Goal: Task Accomplishment & Management: Use online tool/utility

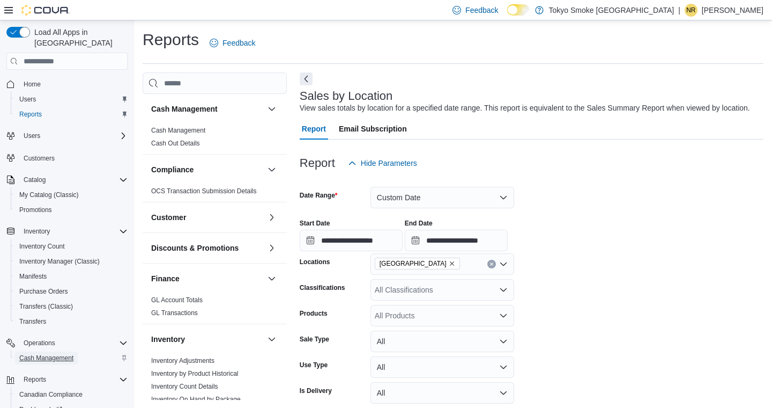
click at [40, 353] on span "Cash Management" at bounding box center [46, 357] width 54 height 9
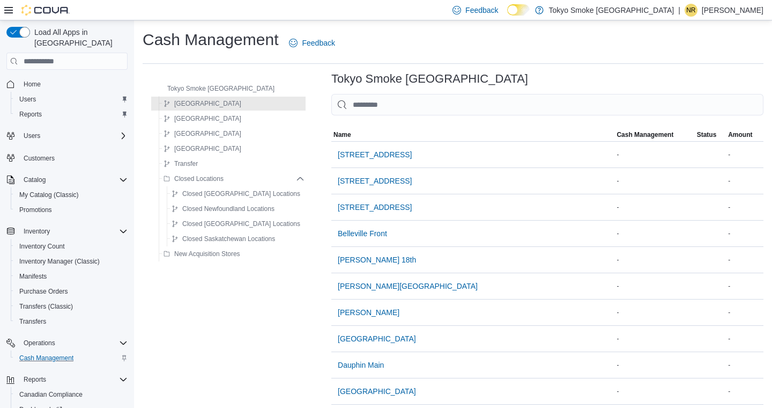
scroll to position [62, 0]
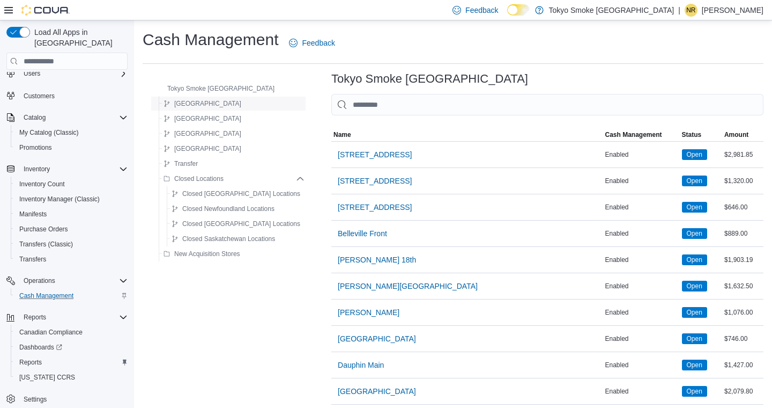
click at [172, 106] on span "[GEOGRAPHIC_DATA]" at bounding box center [203, 103] width 78 height 13
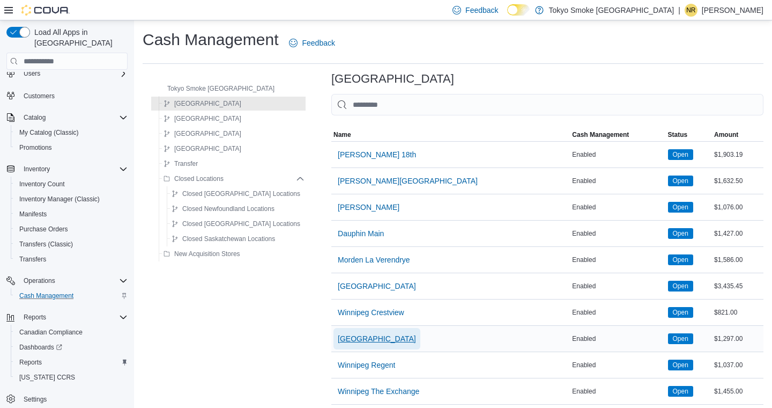
click at [382, 339] on span "[GEOGRAPHIC_DATA]" at bounding box center [377, 338] width 78 height 11
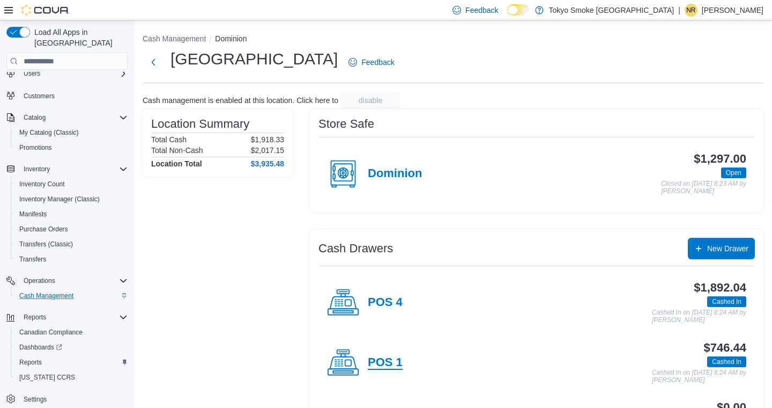
click at [380, 367] on h4 "POS 1" at bounding box center [385, 363] width 35 height 14
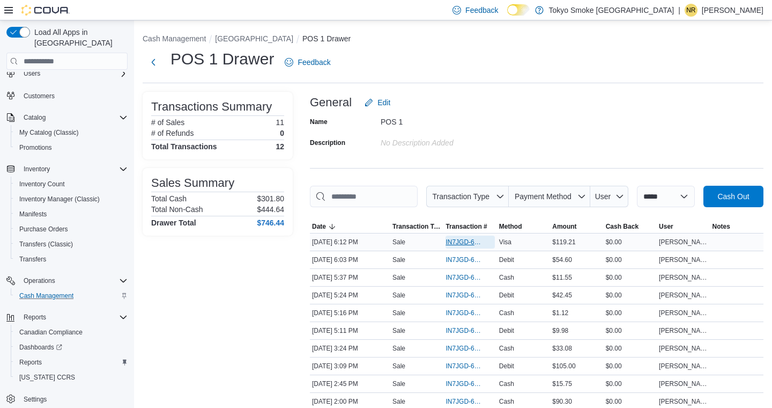
click at [470, 246] on span "IN7JGD-6599815" at bounding box center [465, 242] width 38 height 9
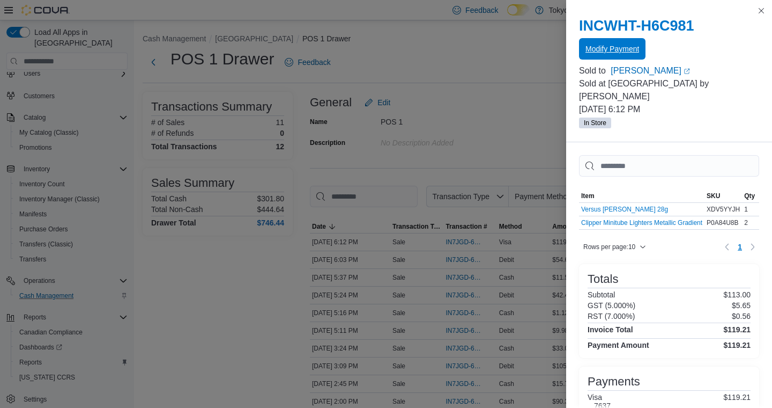
click at [628, 43] on span "Modify Payment" at bounding box center [613, 48] width 54 height 21
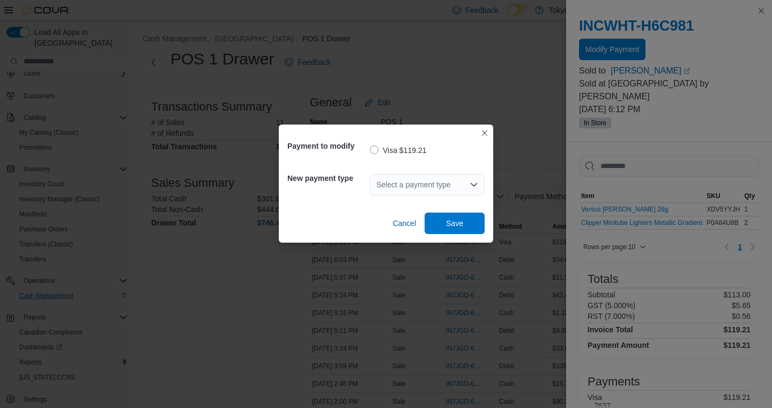
click at [471, 186] on icon "Open list of options" at bounding box center [474, 184] width 9 height 9
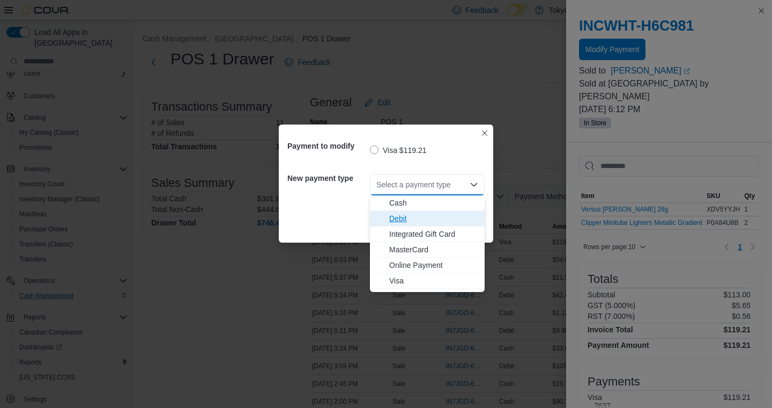
click at [437, 218] on span "Debit" at bounding box center [433, 218] width 89 height 11
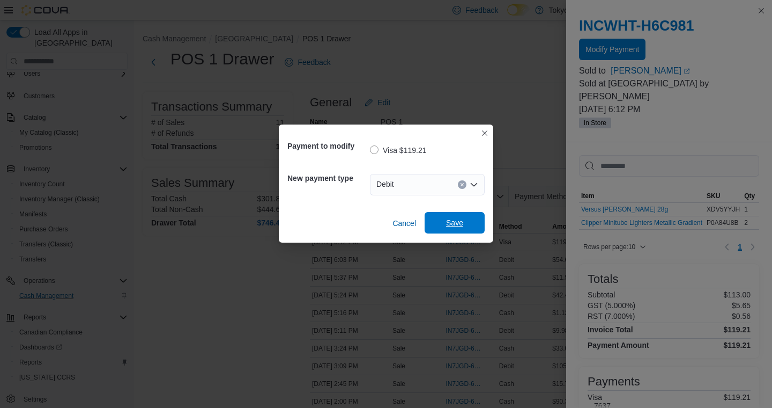
click at [449, 219] on span "Save" at bounding box center [454, 222] width 17 height 11
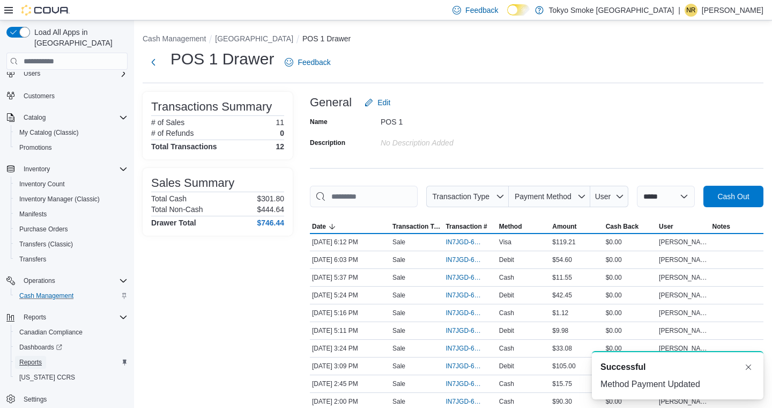
click at [34, 358] on span "Reports" at bounding box center [30, 362] width 23 height 9
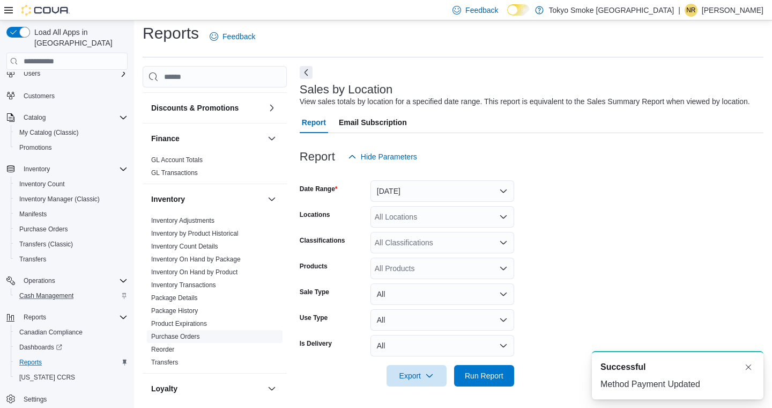
scroll to position [140, 0]
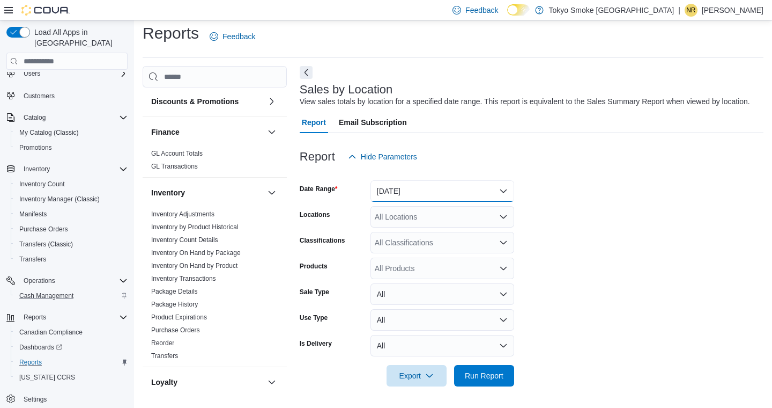
click at [419, 189] on button "[DATE]" at bounding box center [443, 190] width 144 height 21
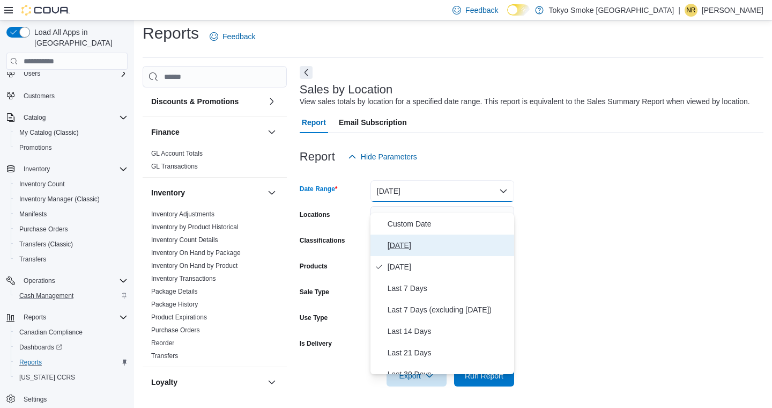
click at [406, 239] on span "[DATE]" at bounding box center [449, 245] width 122 height 13
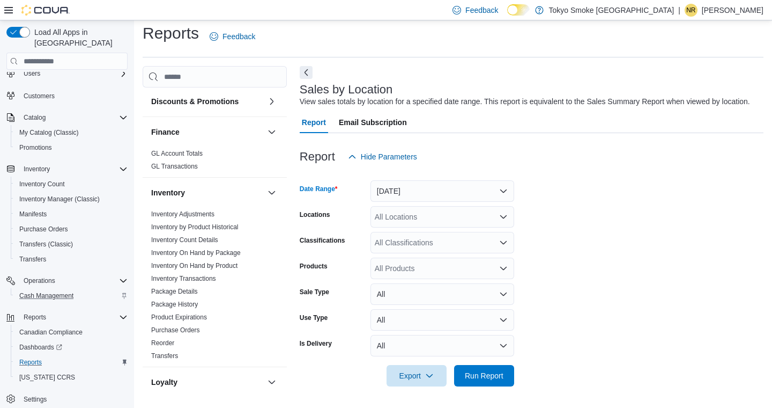
click at [410, 217] on div "All Locations" at bounding box center [443, 216] width 144 height 21
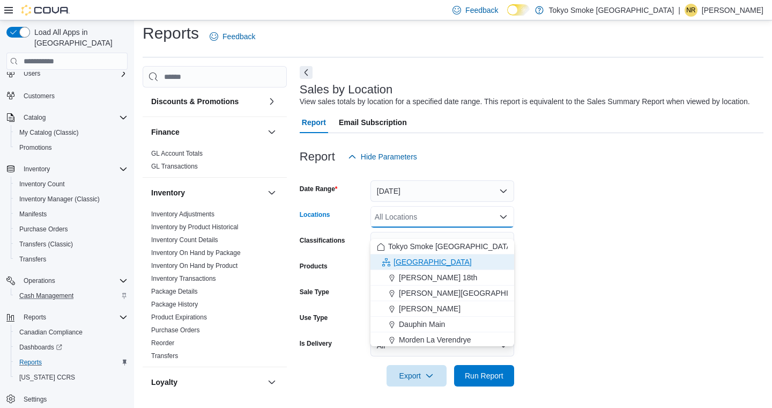
click at [407, 256] on span "[GEOGRAPHIC_DATA]" at bounding box center [433, 261] width 78 height 11
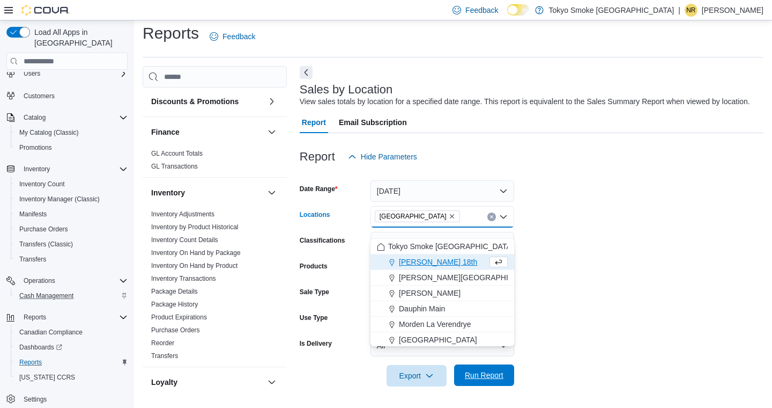
click at [468, 373] on span "Run Report" at bounding box center [484, 374] width 39 height 11
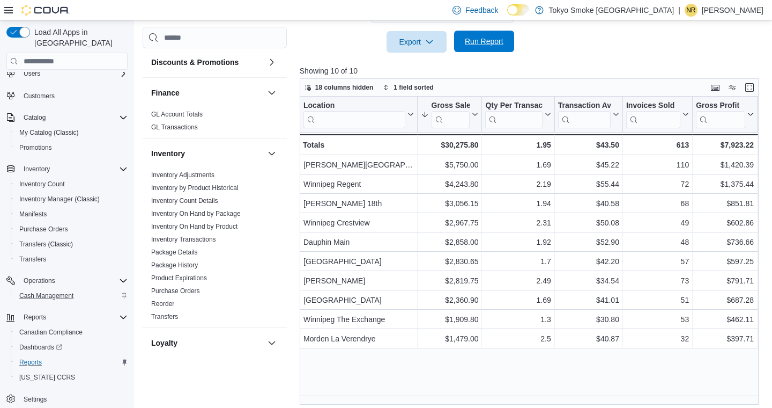
scroll to position [342, 0]
